Goal: Task Accomplishment & Management: Use online tool/utility

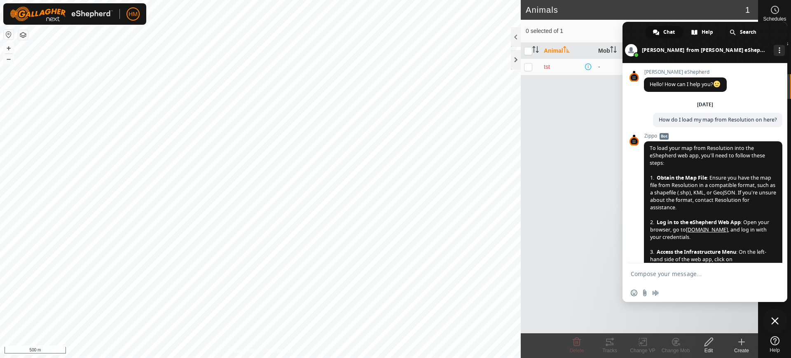
scroll to position [1364, 0]
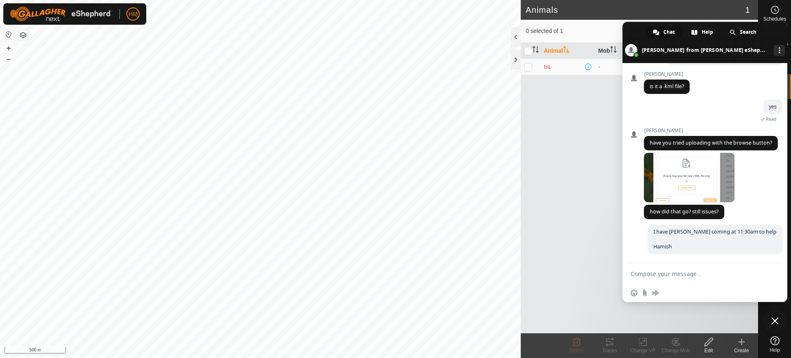
click at [774, 317] on span "Close chat" at bounding box center [774, 320] width 7 height 7
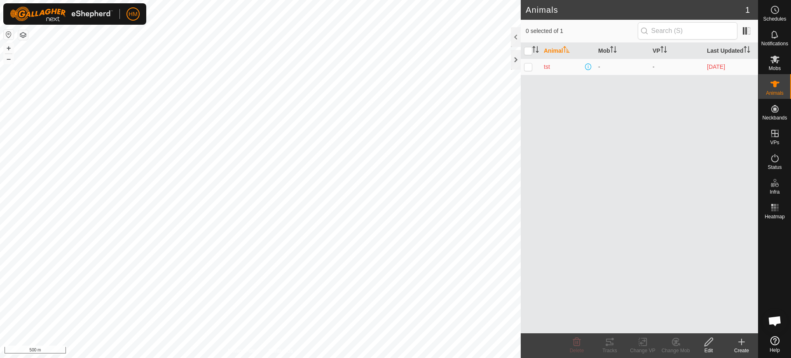
scroll to position [1364, 0]
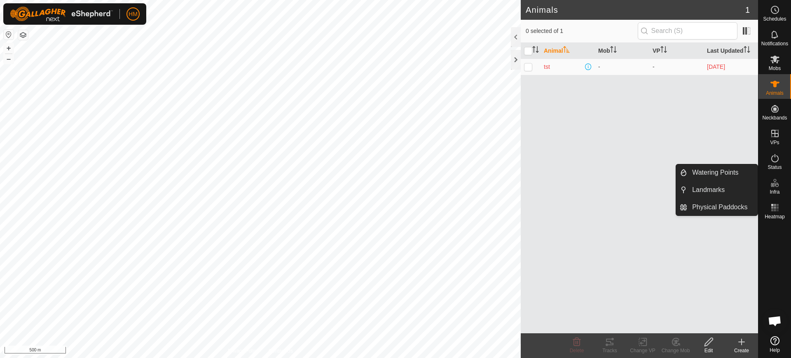
click at [776, 184] on icon at bounding box center [775, 183] width 10 height 10
click at [715, 205] on link "Physical Paddocks" at bounding box center [722, 207] width 70 height 16
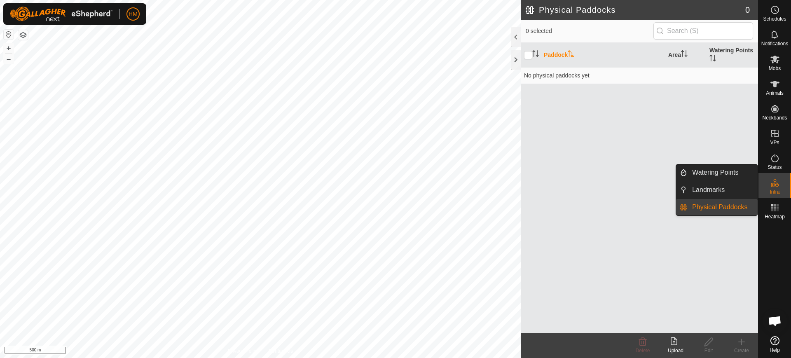
click at [719, 206] on link "Physical Paddocks" at bounding box center [722, 207] width 70 height 16
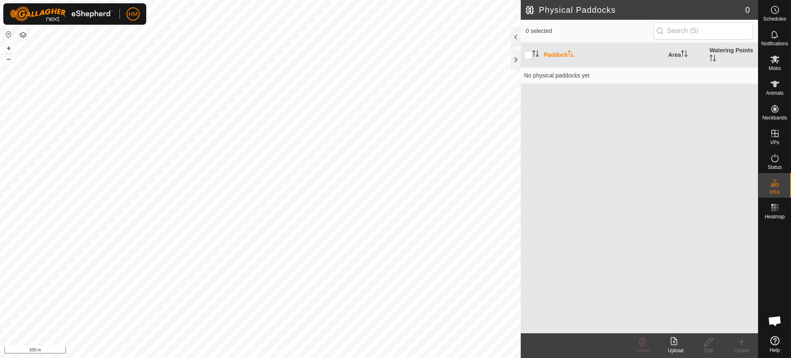
click at [677, 349] on div "Upload" at bounding box center [675, 350] width 33 height 7
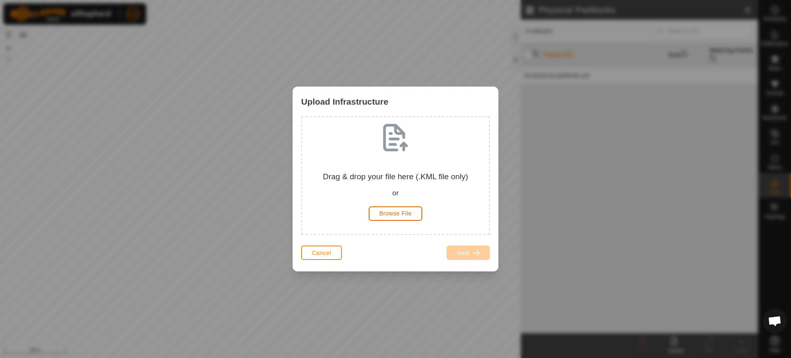
click at [380, 209] on button "Browse File" at bounding box center [396, 213] width 54 height 14
click at [326, 256] on span "Cancel" at bounding box center [321, 253] width 19 height 7
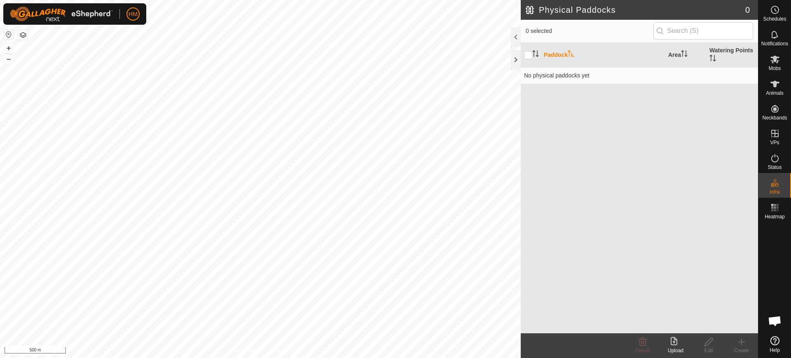
click at [674, 339] on icon at bounding box center [674, 341] width 7 height 8
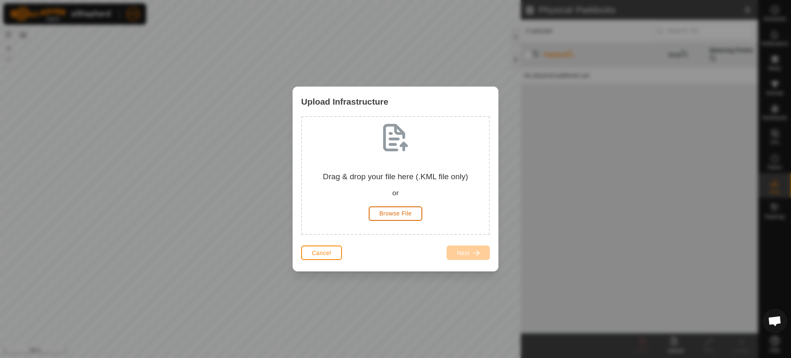
click at [390, 214] on span "Browse File" at bounding box center [395, 213] width 33 height 7
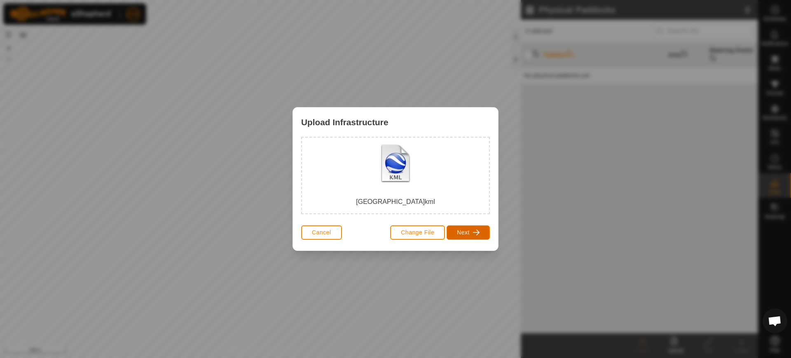
click at [474, 231] on span "button" at bounding box center [476, 232] width 7 height 7
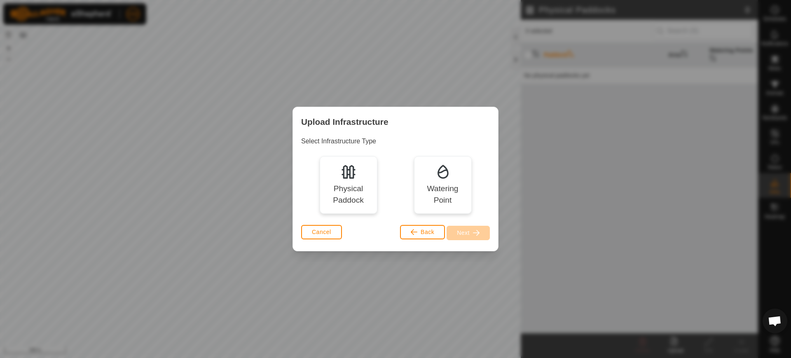
click at [357, 196] on div "Physical Paddock" at bounding box center [348, 195] width 46 height 24
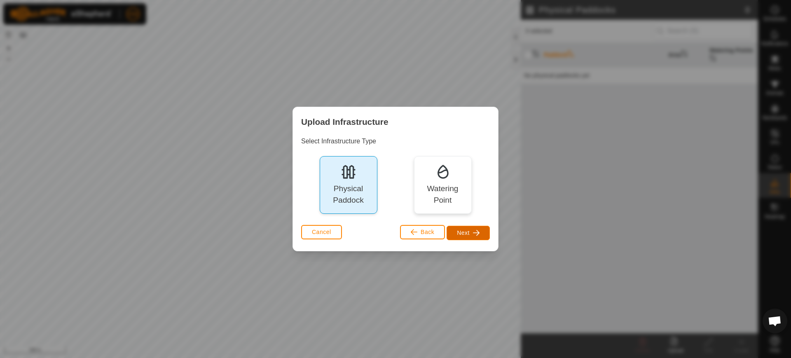
click at [467, 229] on span "Next" at bounding box center [463, 232] width 13 height 7
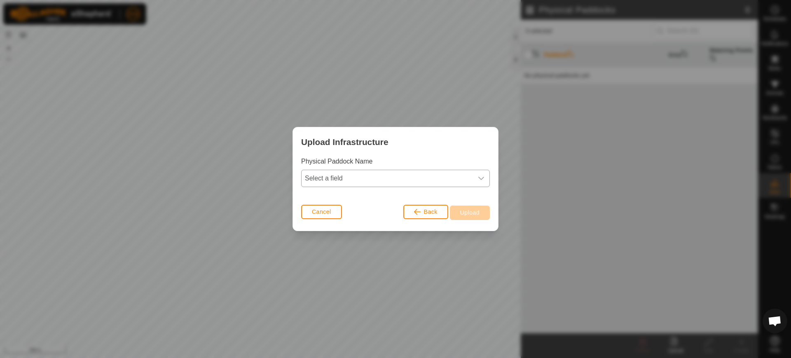
click at [481, 178] on icon "dropdown trigger" at bounding box center [481, 178] width 7 height 7
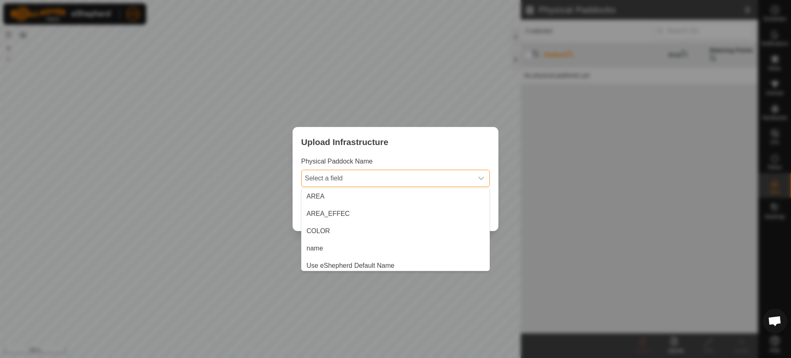
click at [481, 178] on icon "dropdown trigger" at bounding box center [481, 178] width 7 height 7
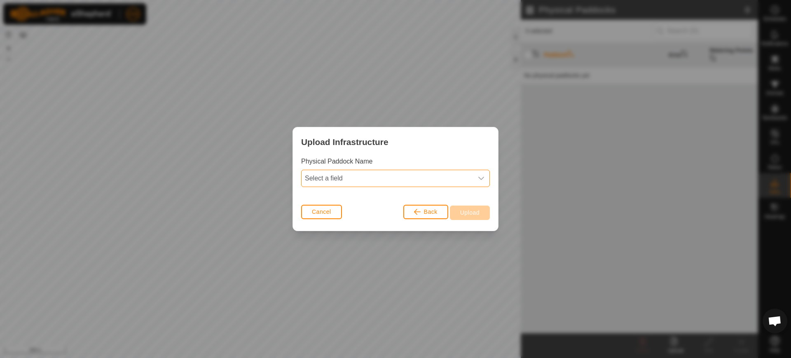
click at [482, 178] on icon "dropdown trigger" at bounding box center [481, 178] width 7 height 7
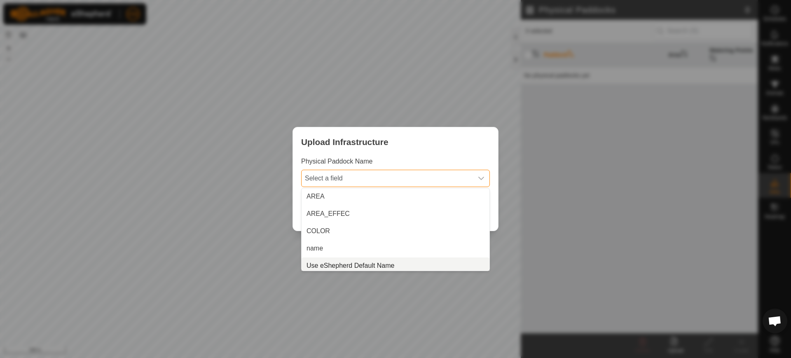
scroll to position [3, 0]
click at [359, 260] on li "Use eShepherd Default Name" at bounding box center [396, 262] width 188 height 16
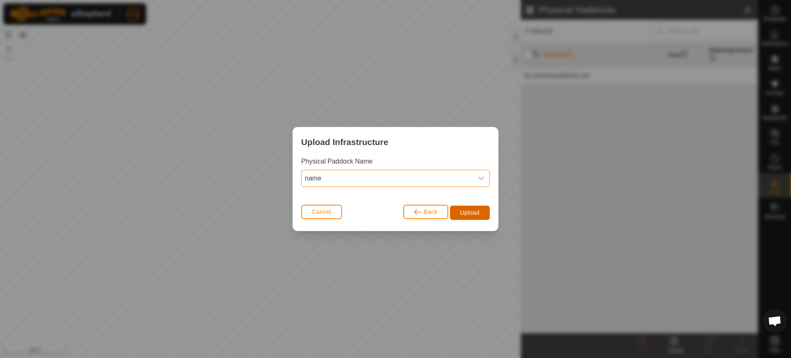
click at [466, 209] on span "Upload" at bounding box center [469, 212] width 19 height 7
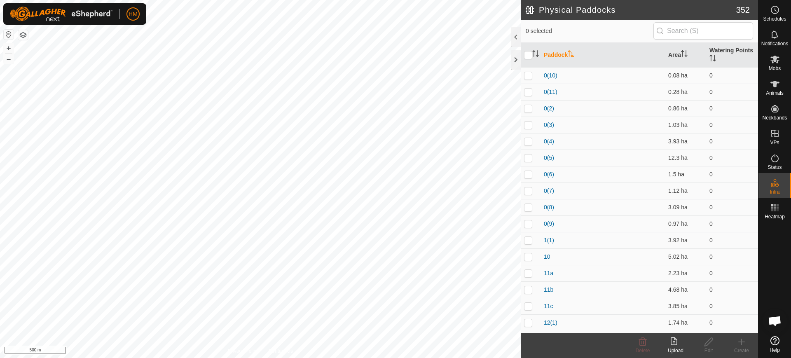
click at [545, 77] on link "0(10)" at bounding box center [551, 75] width 14 height 7
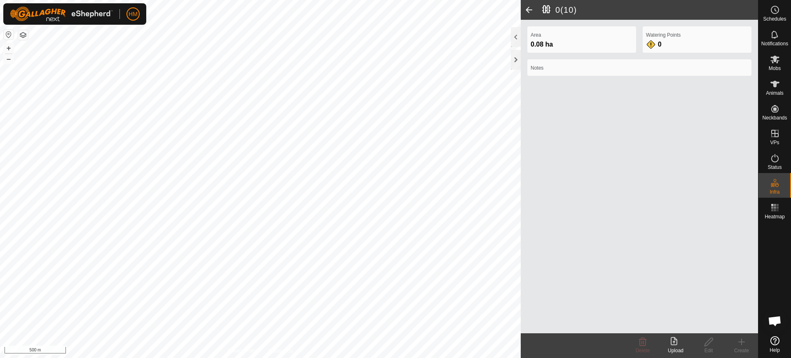
click at [548, 9] on h2 "0(10)" at bounding box center [650, 10] width 216 height 10
click at [529, 7] on span at bounding box center [529, 10] width 16 height 20
click at [527, 9] on span at bounding box center [529, 10] width 16 height 20
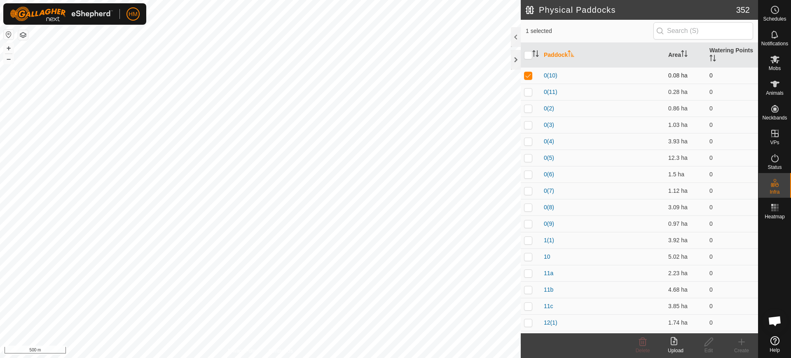
click at [528, 75] on p-checkbox at bounding box center [528, 75] width 8 height 7
checkbox input "false"
click at [569, 52] on div "Physical Paddocks 352 0 selected Paddock Area Watering Points 0(10) 0.08 ha 0 0…" at bounding box center [379, 179] width 758 height 358
click at [544, 54] on div "Physical Paddocks 352 0 selected Paddock Area Watering Points 0(10) 0.08 ha 0 0…" at bounding box center [379, 179] width 758 height 358
click at [8, 59] on button "–" at bounding box center [9, 59] width 10 height 10
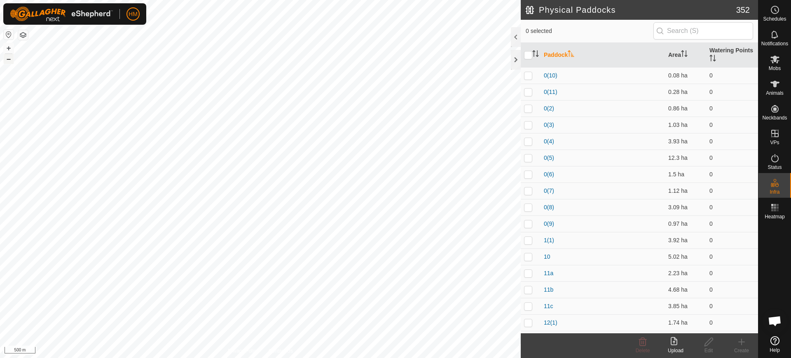
click at [8, 59] on button "–" at bounding box center [9, 59] width 10 height 10
click at [6, 47] on button "+" at bounding box center [9, 48] width 10 height 10
click at [9, 47] on button "+" at bounding box center [9, 48] width 10 height 10
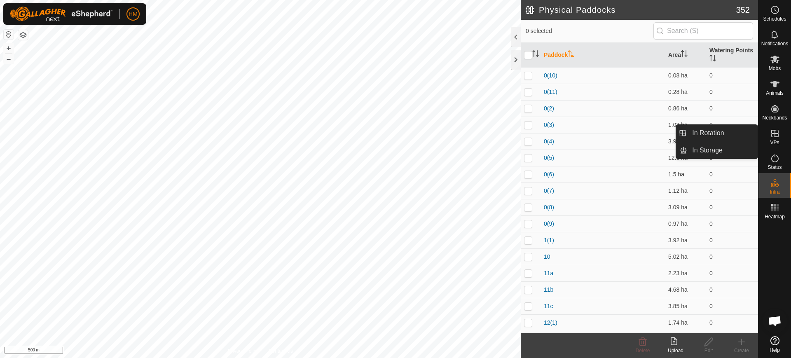
click at [775, 133] on icon at bounding box center [774, 133] width 7 height 7
click at [692, 131] on link "In Rotation" at bounding box center [722, 133] width 70 height 16
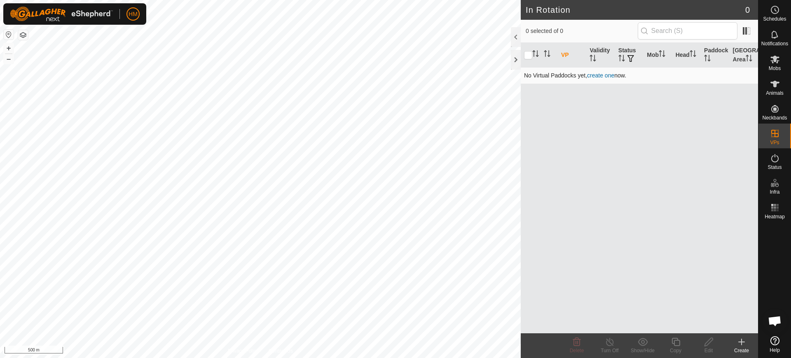
click at [622, 76] on td "No Virtual Paddocks yet, create one now." at bounding box center [639, 75] width 237 height 16
click at [606, 76] on link "create one" at bounding box center [600, 75] width 27 height 7
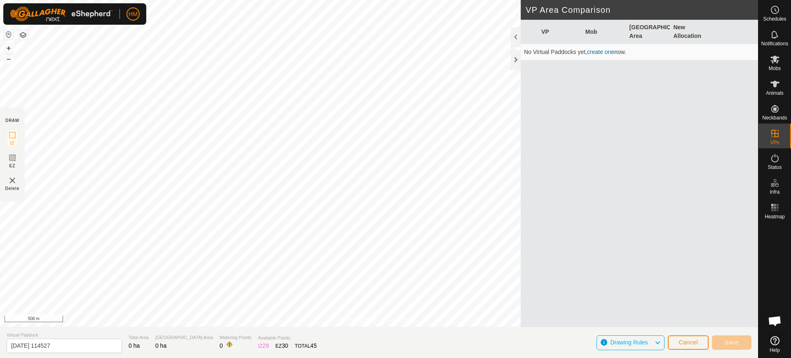
click at [9, 183] on img at bounding box center [12, 181] width 10 height 10
click at [12, 179] on img at bounding box center [12, 181] width 10 height 10
click at [12, 180] on img at bounding box center [12, 181] width 10 height 10
click at [698, 345] on button "Cancel" at bounding box center [688, 342] width 41 height 14
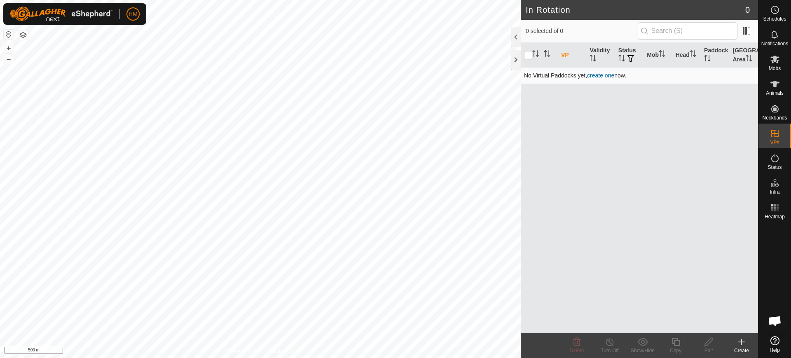
click at [597, 75] on link "create one" at bounding box center [600, 75] width 27 height 7
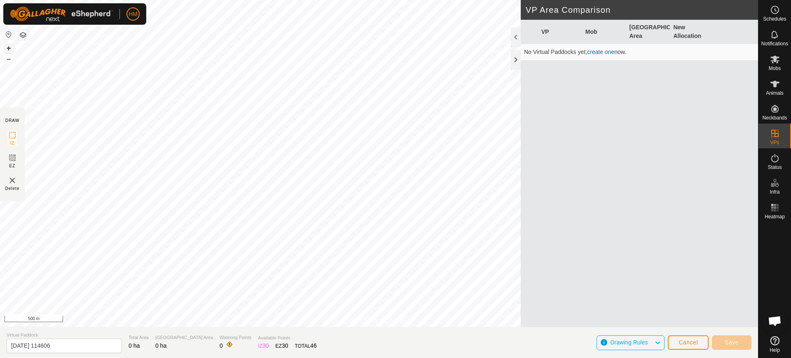
click at [9, 45] on button "+" at bounding box center [9, 48] width 10 height 10
click at [6, 48] on button "+" at bounding box center [9, 48] width 10 height 10
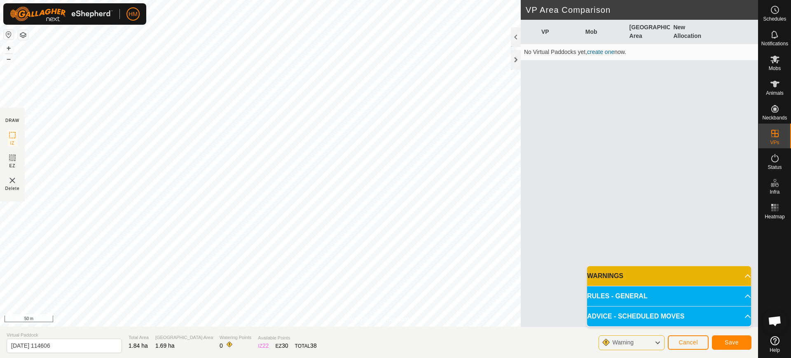
click at [742, 293] on p-accordion-header "RULES - GENERAL" at bounding box center [669, 296] width 164 height 20
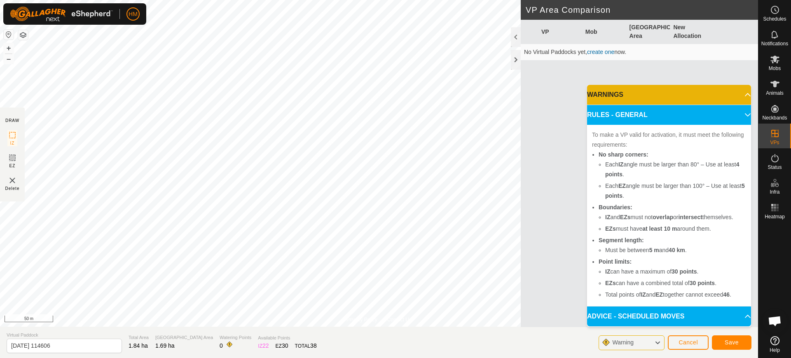
click at [742, 311] on p-accordion-header "ADVICE - SCHEDULED MOVES" at bounding box center [669, 317] width 164 height 20
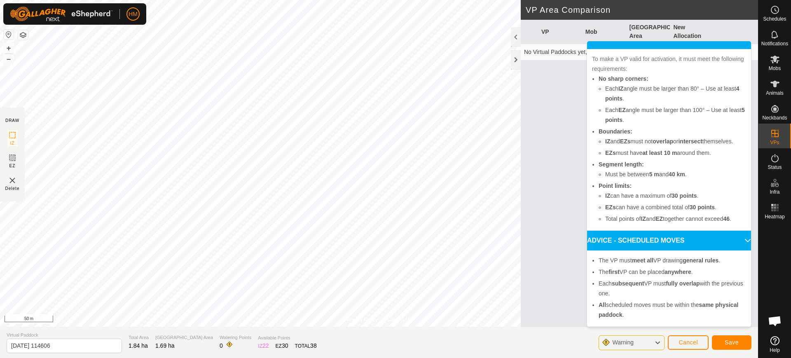
scroll to position [44, 0]
click at [681, 344] on span "Cancel" at bounding box center [688, 342] width 19 height 7
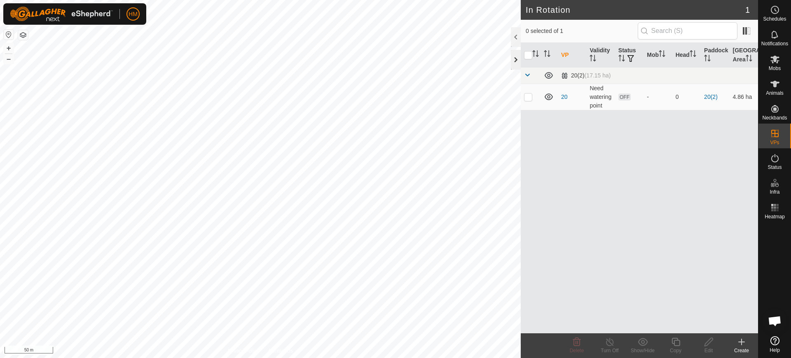
click at [515, 59] on div at bounding box center [516, 60] width 10 height 20
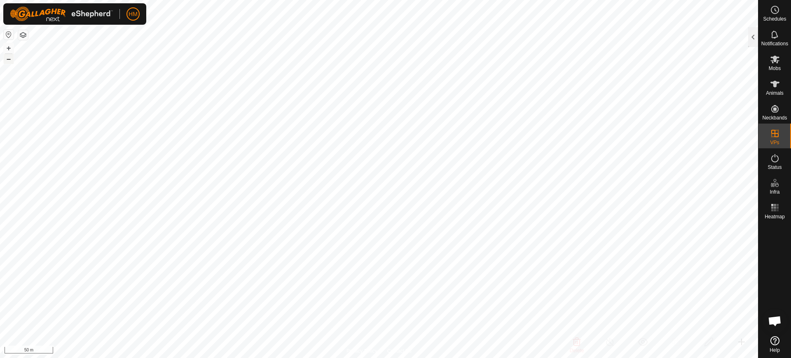
click at [9, 59] on button "–" at bounding box center [9, 59] width 10 height 10
